Goal: Task Accomplishment & Management: Complete application form

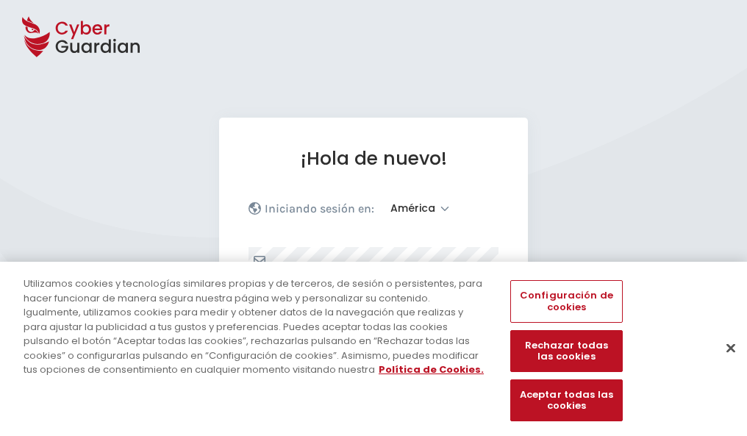
select select "América"
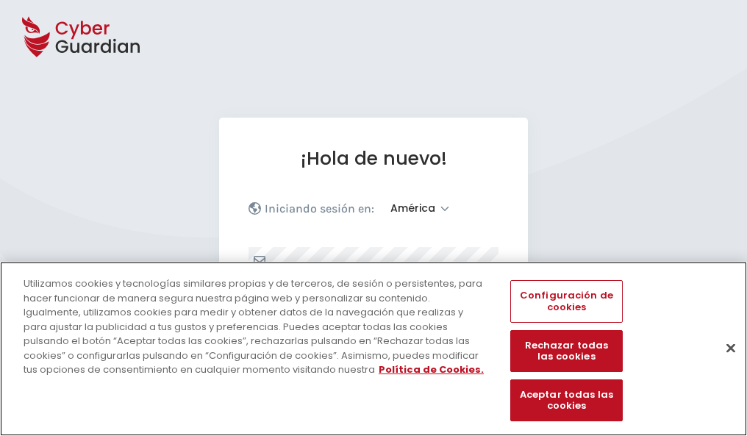
scroll to position [192, 0]
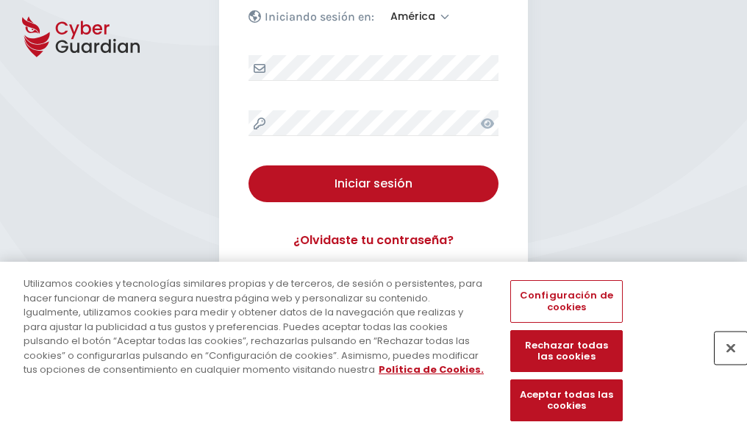
click at [723, 363] on button "Cerrar" at bounding box center [731, 348] width 32 height 32
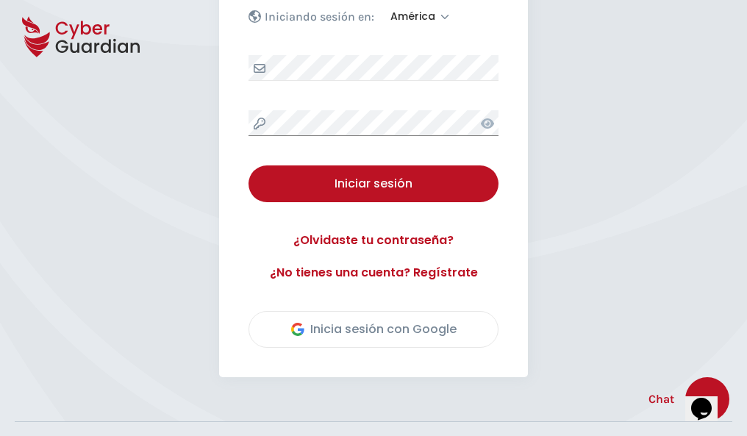
scroll to position [334, 0]
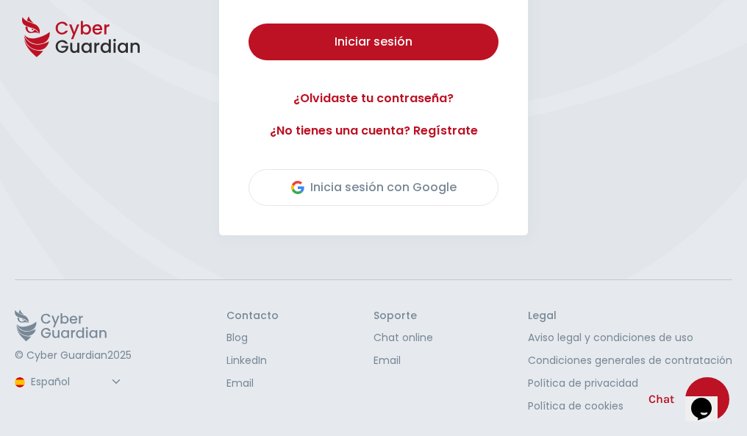
click at [248, 24] on button "Iniciar sesión" at bounding box center [373, 42] width 250 height 37
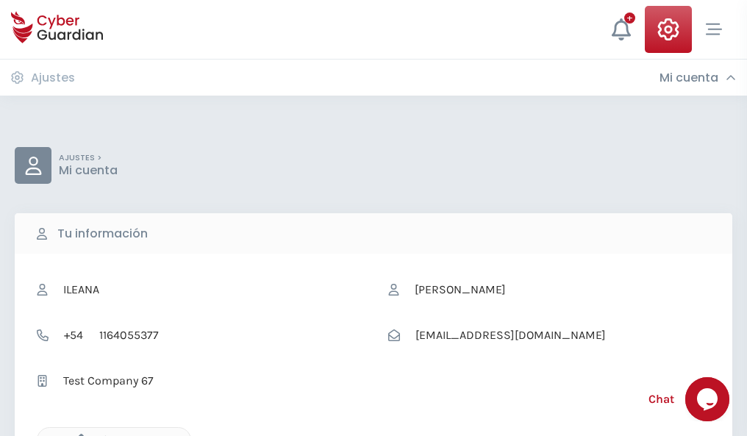
click at [77, 434] on icon "button" at bounding box center [77, 440] width 12 height 12
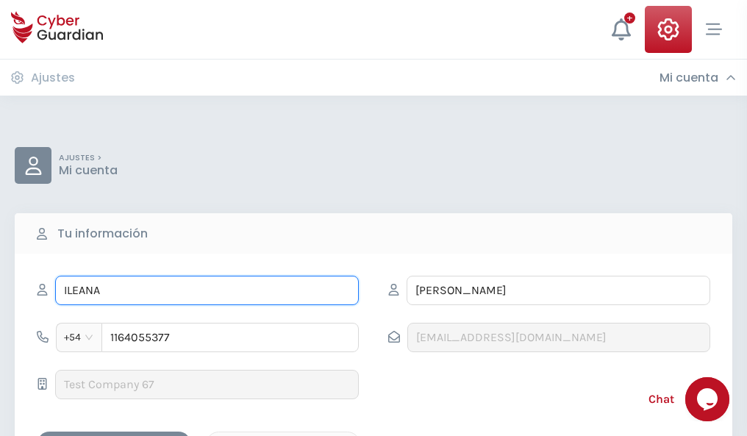
click at [207, 290] on input "ILEANA" at bounding box center [207, 290] width 304 height 29
type input "I"
type input "[PERSON_NAME]"
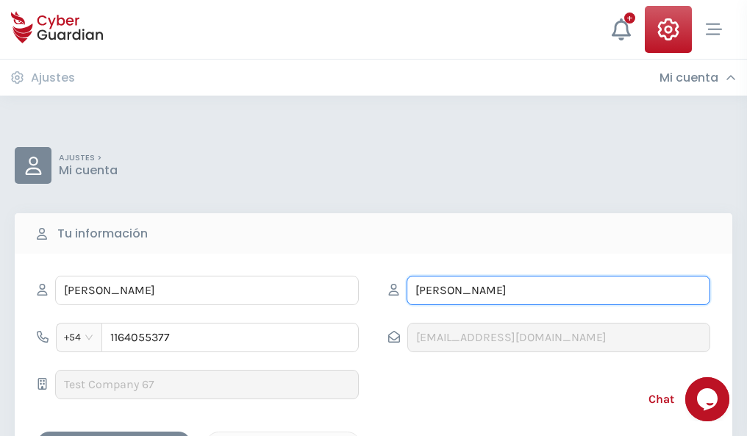
click at [558, 290] on input "[PERSON_NAME]" at bounding box center [559, 290] width 304 height 29
type input "C"
type input "[PERSON_NAME]"
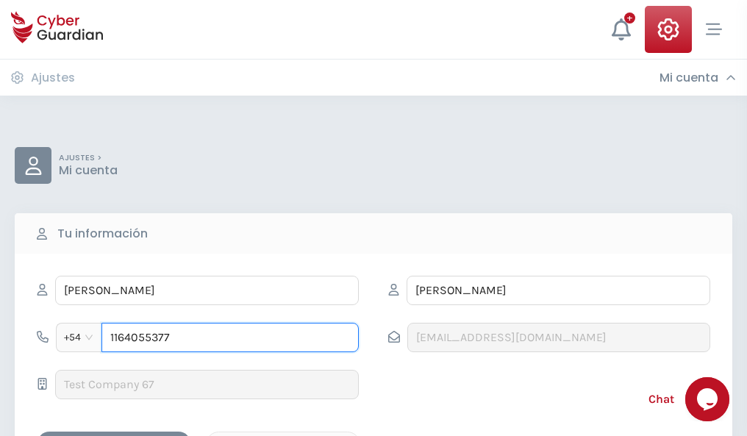
click at [230, 337] on input "1164055377" at bounding box center [229, 337] width 257 height 29
type input "1"
type input "4920829723"
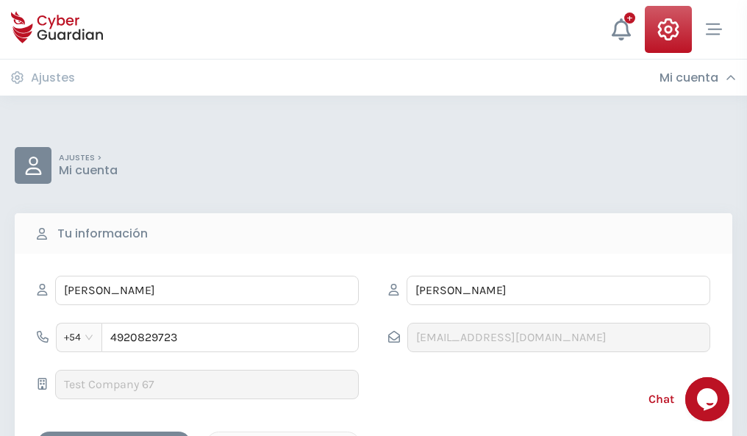
click at [283, 435] on div "Cancelar" at bounding box center [283, 444] width 131 height 18
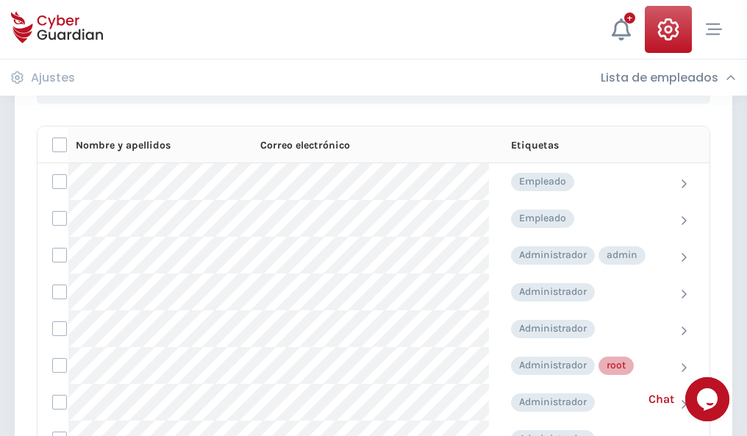
scroll to position [740, 0]
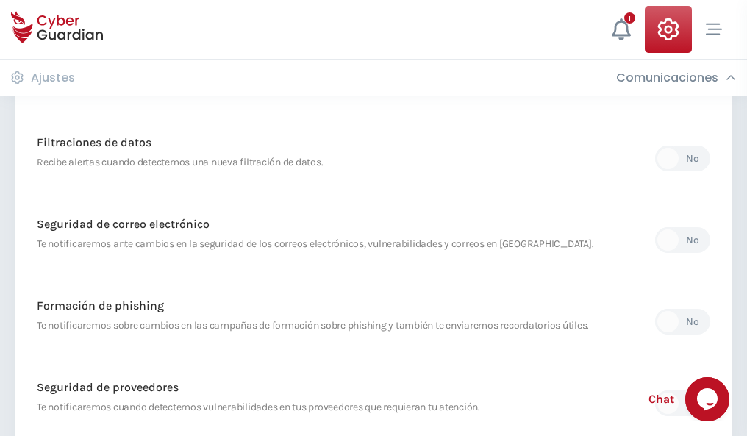
scroll to position [774, 0]
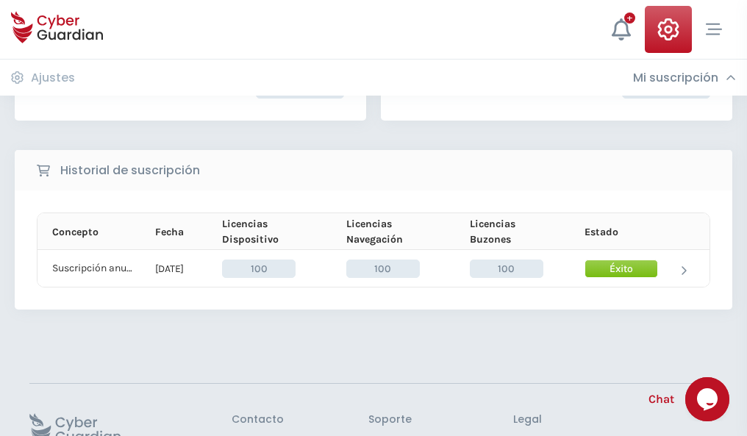
scroll to position [373, 0]
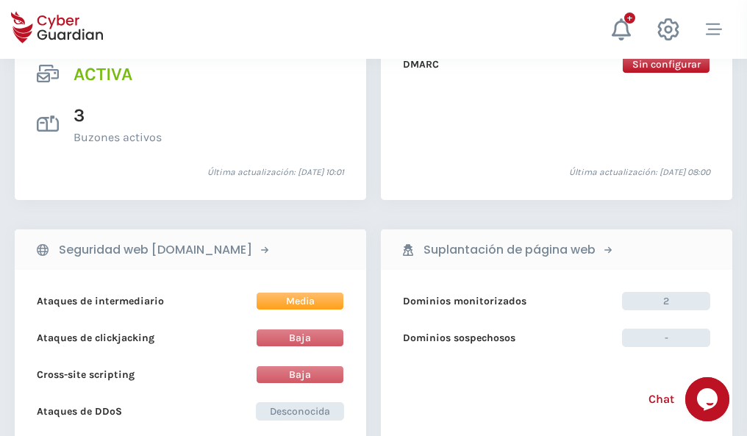
scroll to position [1494, 0]
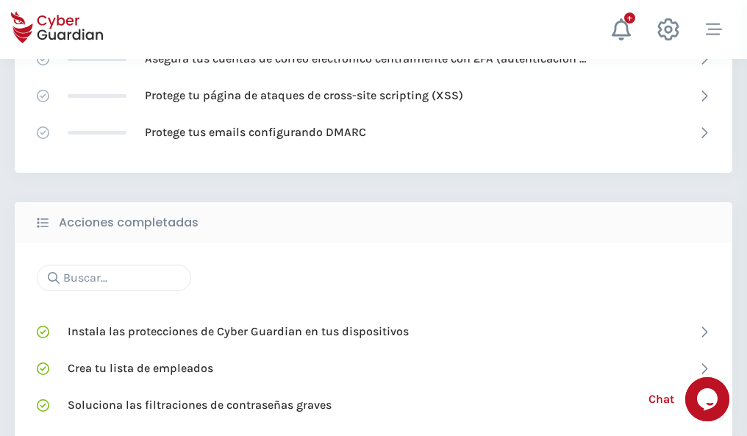
scroll to position [979, 0]
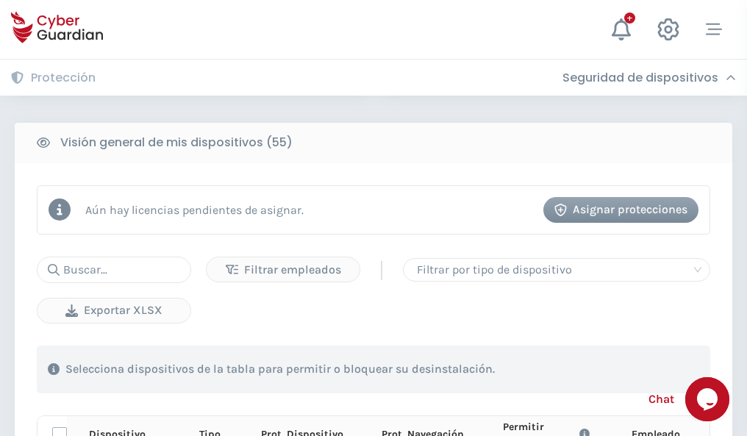
scroll to position [1299, 0]
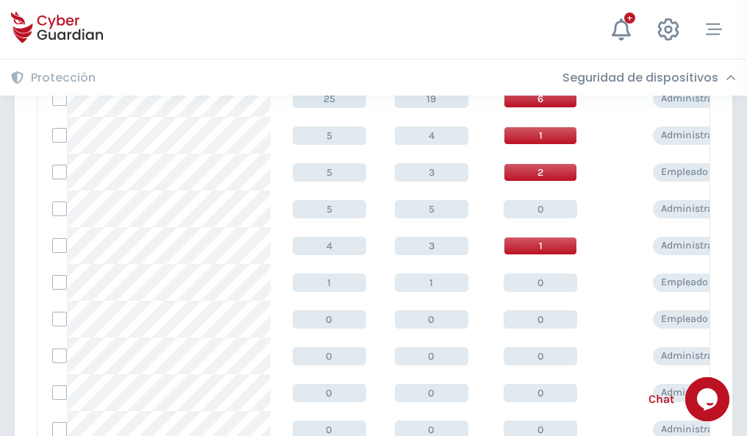
scroll to position [741, 0]
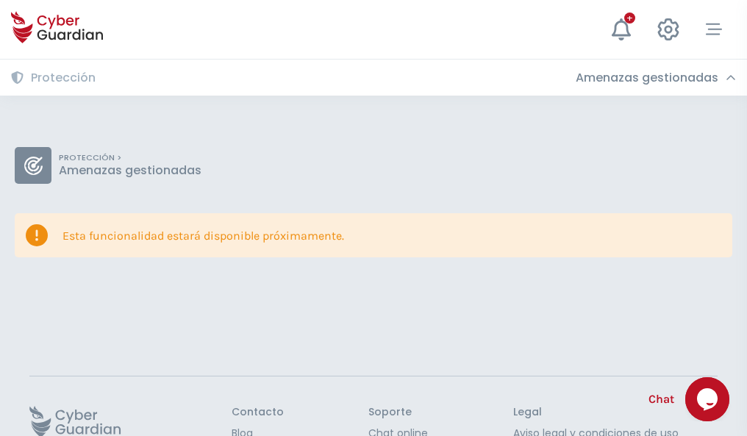
scroll to position [96, 0]
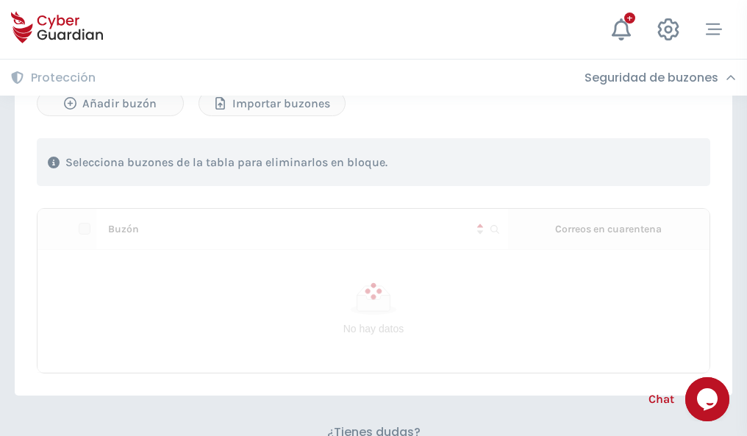
scroll to position [629, 0]
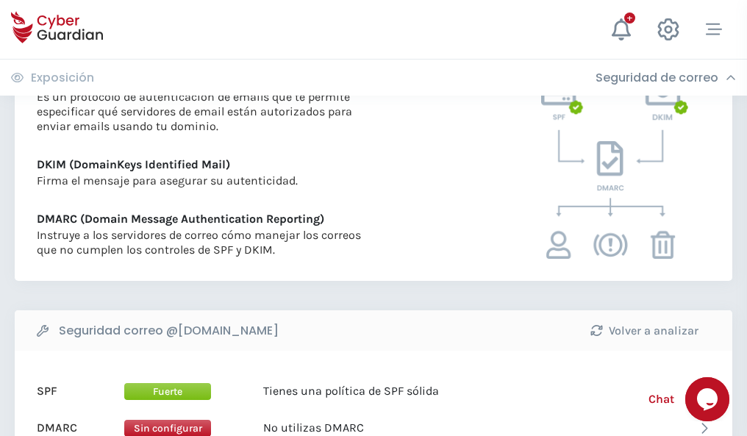
scroll to position [793, 0]
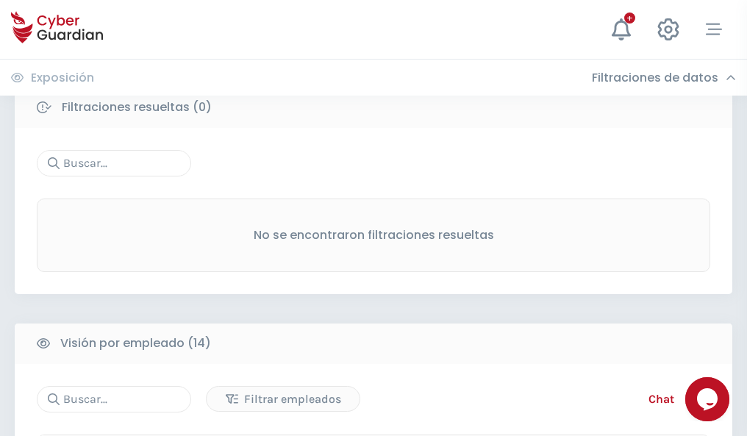
scroll to position [1328, 0]
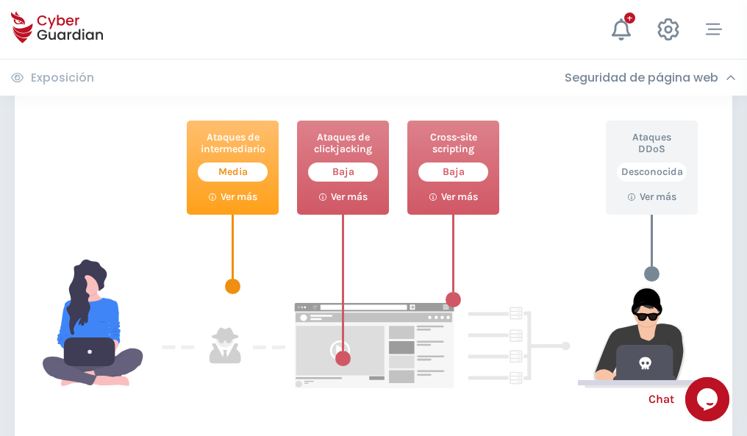
scroll to position [801, 0]
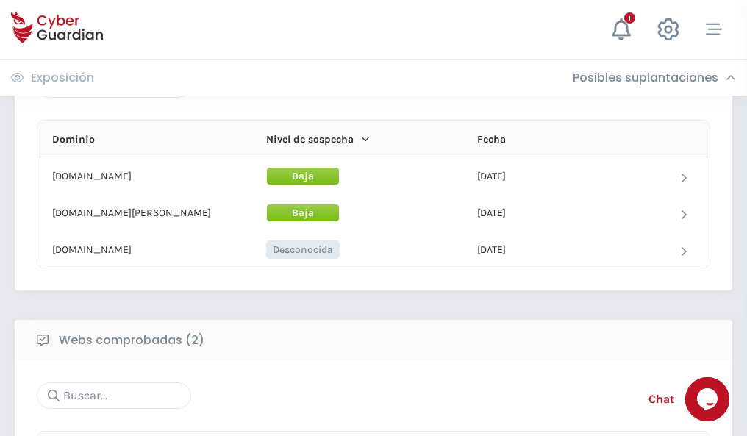
scroll to position [882, 0]
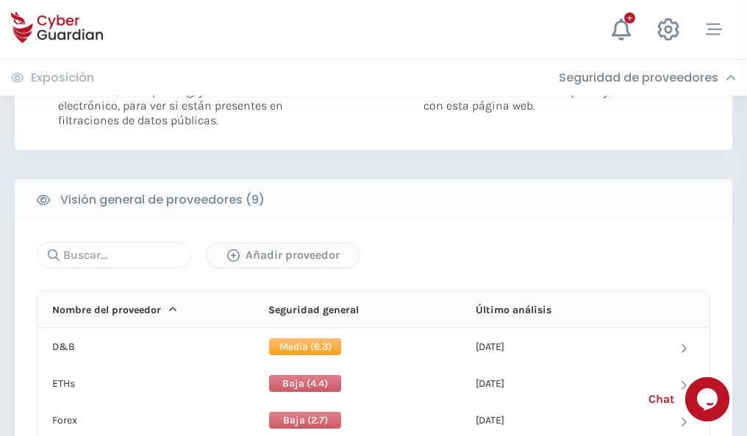
scroll to position [1058, 0]
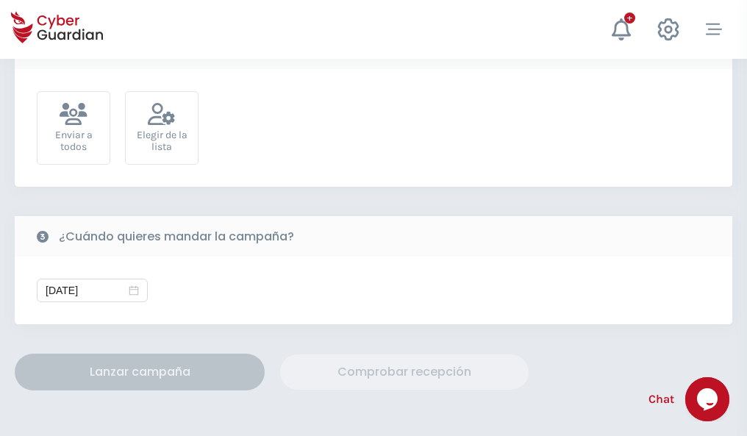
scroll to position [538, 0]
